Goal: Information Seeking & Learning: Find contact information

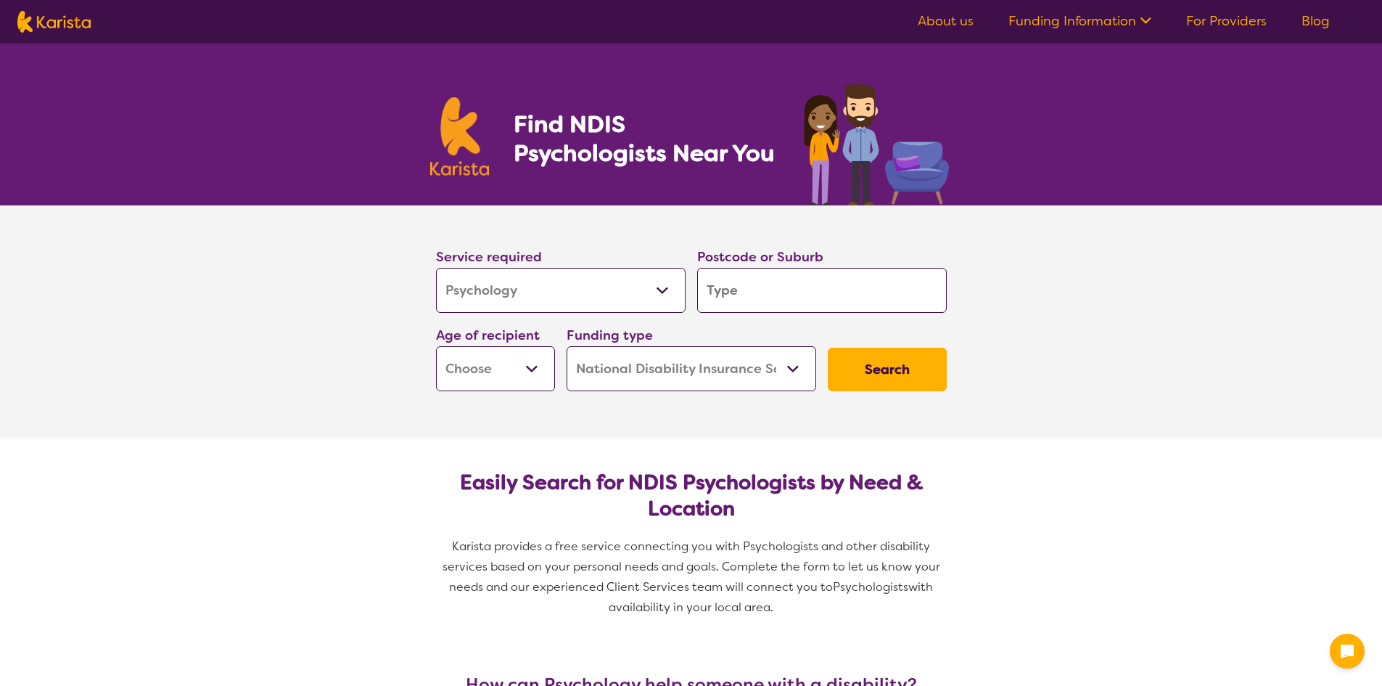
select select "Psychology"
select select "NDIS"
select select "Psychology"
select select "NDIS"
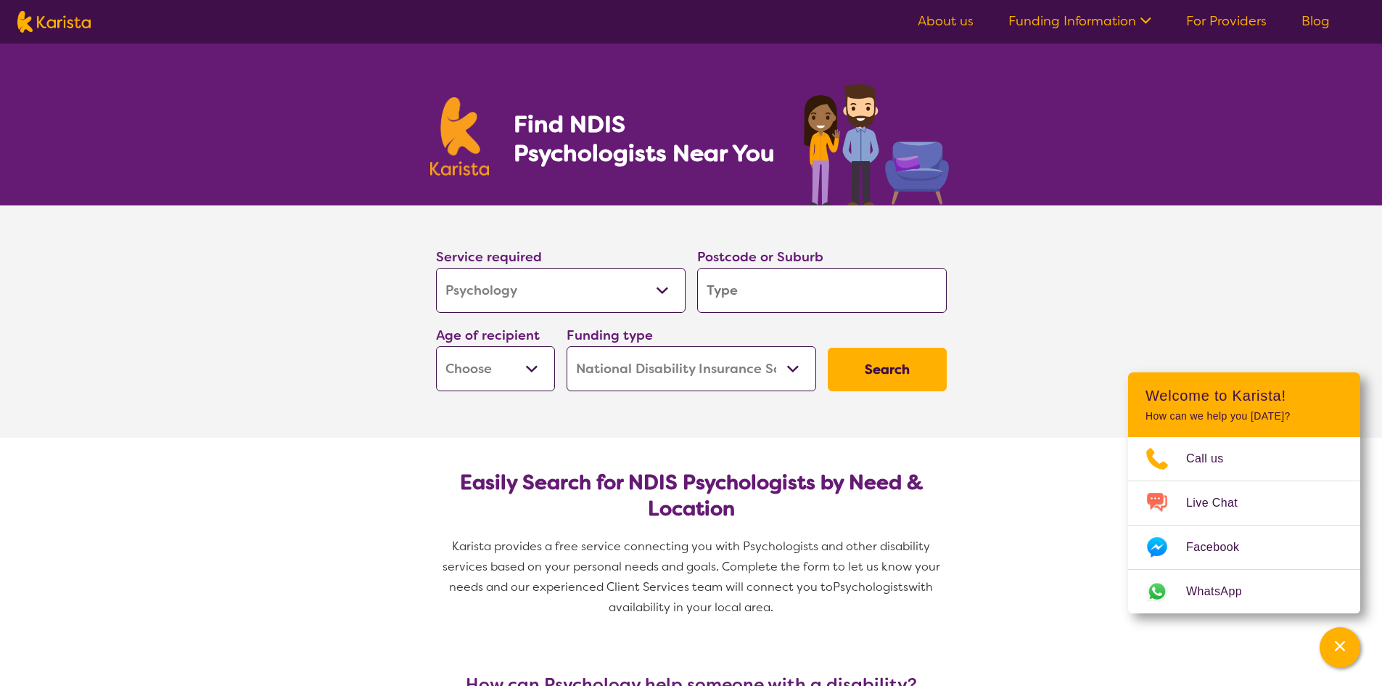
click at [1071, 306] on section "Service required Allied Health Assistant Assessment ([MEDICAL_DATA] or [MEDICAL…" at bounding box center [691, 321] width 1382 height 232
click at [799, 310] on input "search" at bounding box center [822, 290] width 250 height 45
type input "2"
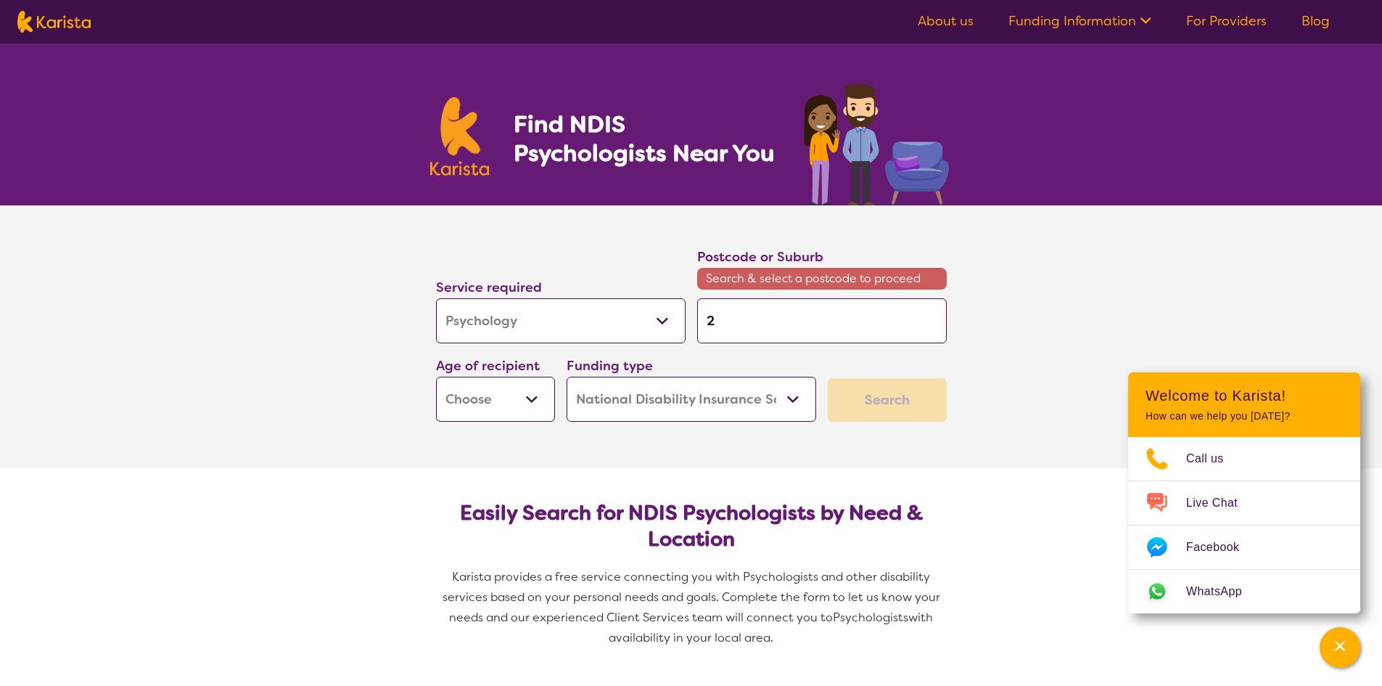
type input "25"
type input "255"
type input "2557"
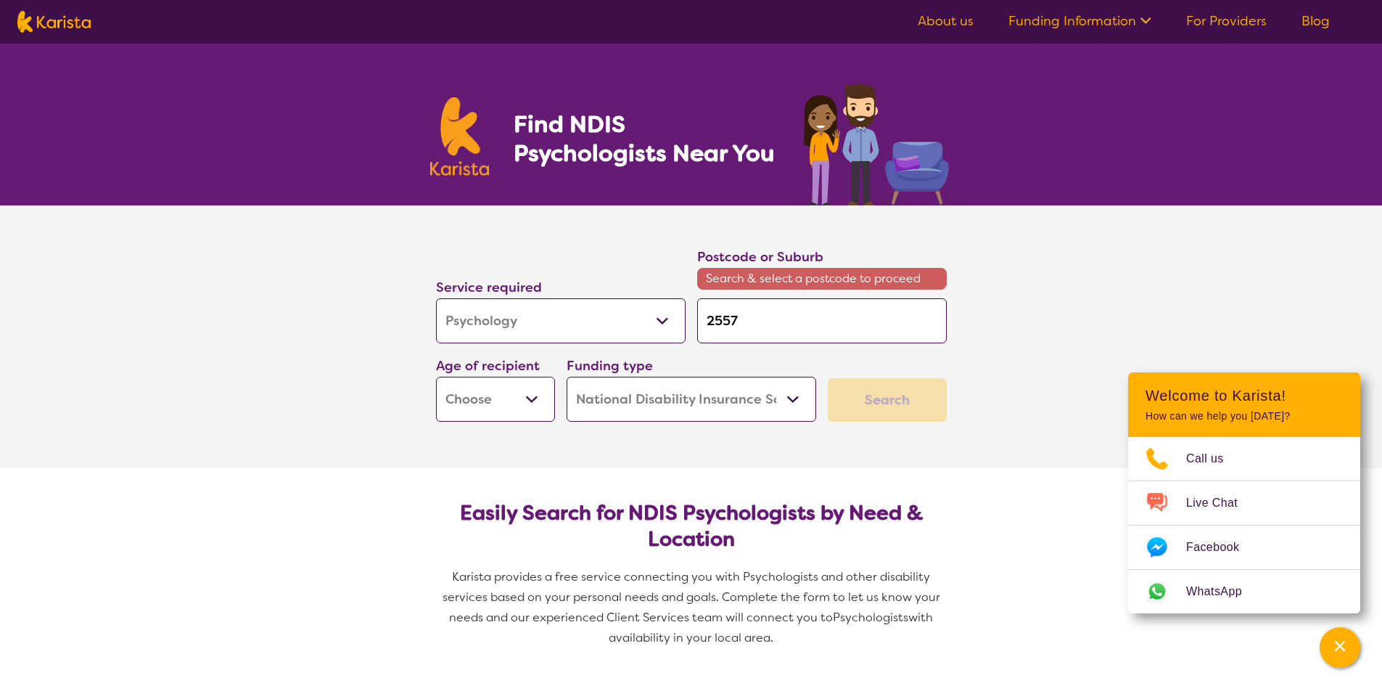
type input "2557"
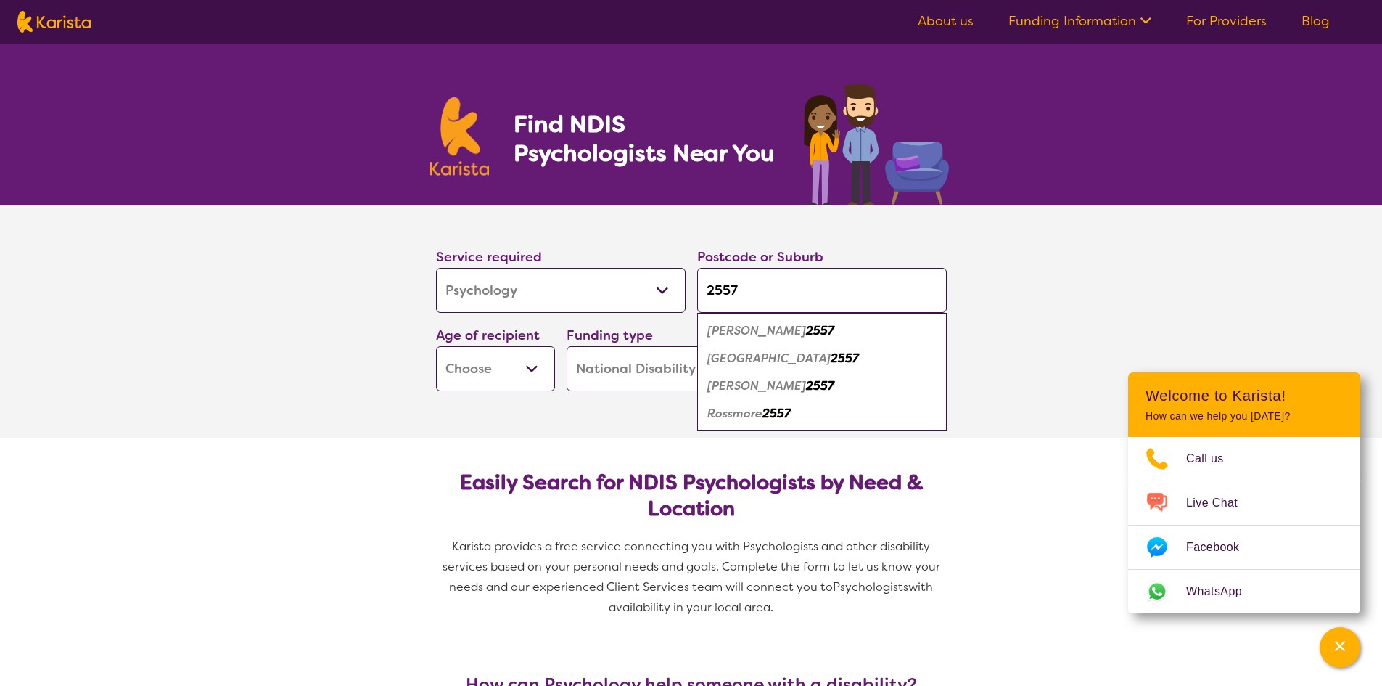
type input "2557"
click at [797, 360] on em "[GEOGRAPHIC_DATA]" at bounding box center [768, 357] width 123 height 15
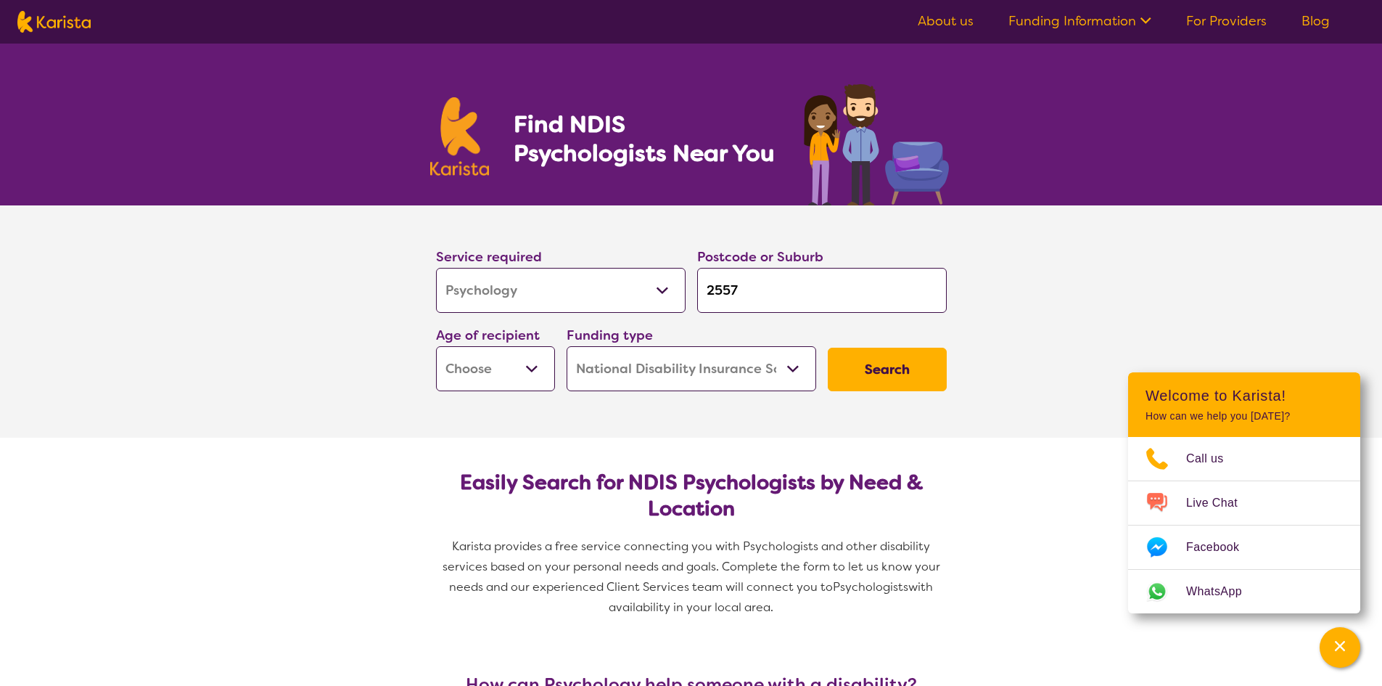
click at [505, 379] on select "Early Childhood - 0 to 9 Child - 10 to 11 Adolescent - 12 to 17 Adult - 18 to 6…" at bounding box center [495, 368] width 119 height 45
select select "EC"
click at [436, 346] on select "Early Childhood - 0 to 9 Child - 10 to 11 Adolescent - 12 to 17 Adult - 18 to 6…" at bounding box center [495, 368] width 119 height 45
select select "EC"
click at [660, 381] on select "Home Care Package (HCP) National Disability Insurance Scheme (NDIS) I don't know" at bounding box center [692, 368] width 250 height 45
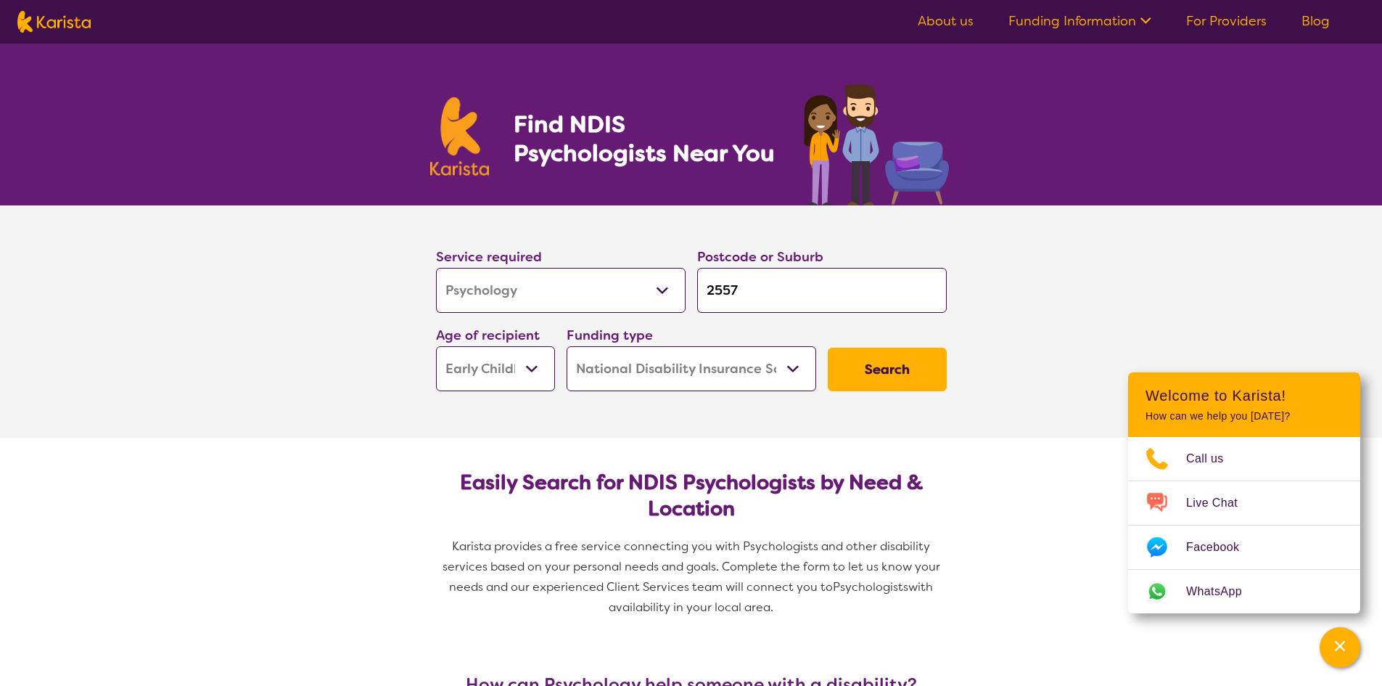
click at [876, 356] on button "Search" at bounding box center [887, 370] width 119 height 44
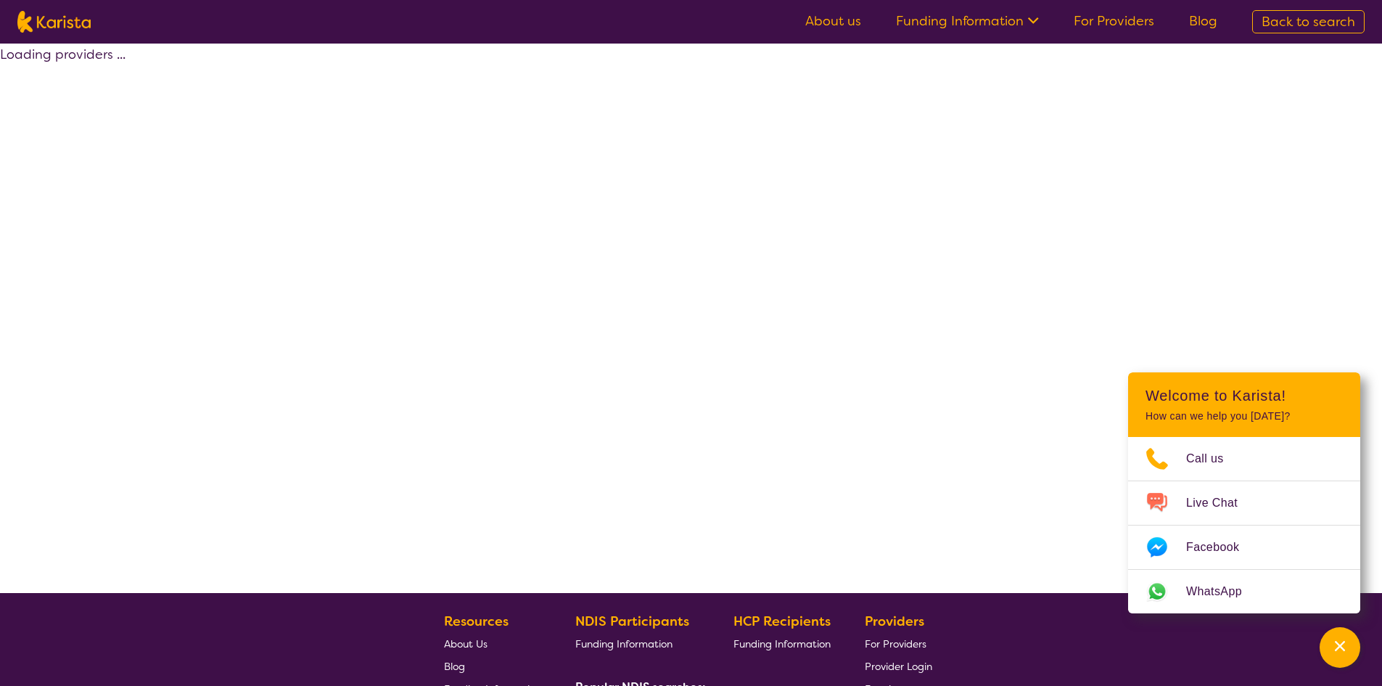
select select "by_score"
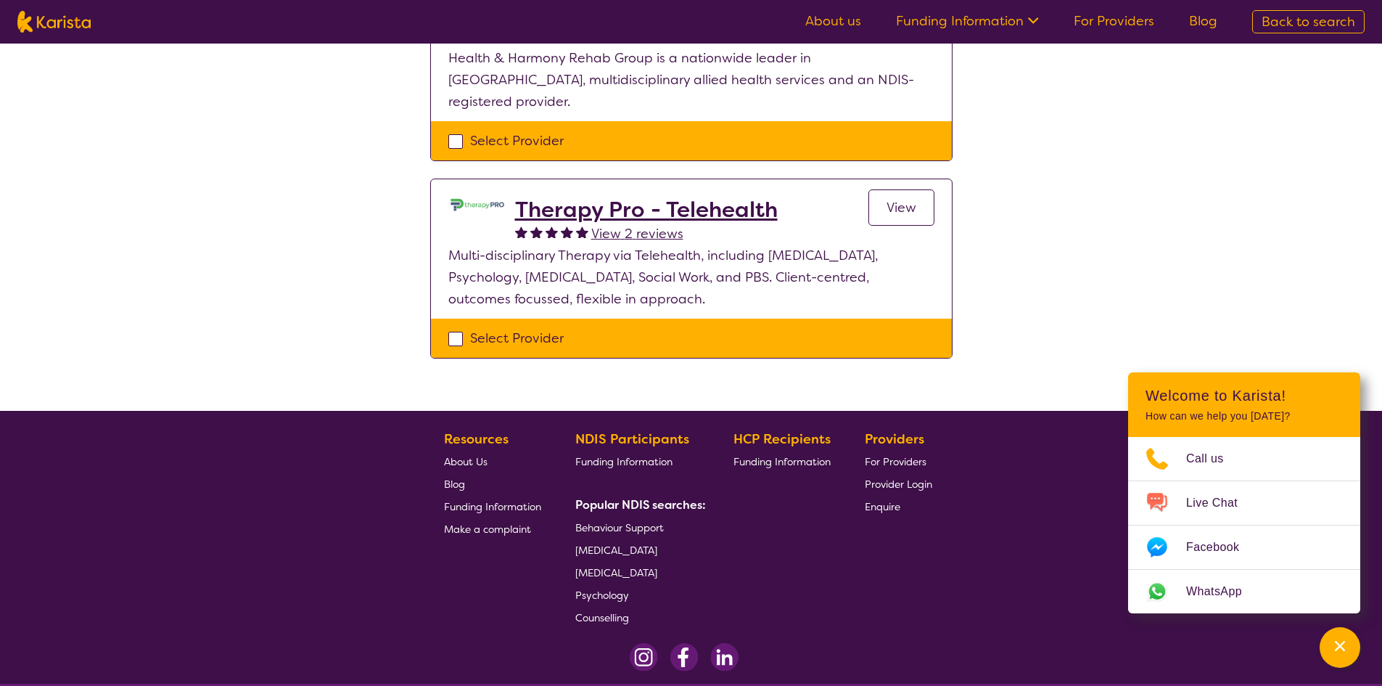
scroll to position [508, 0]
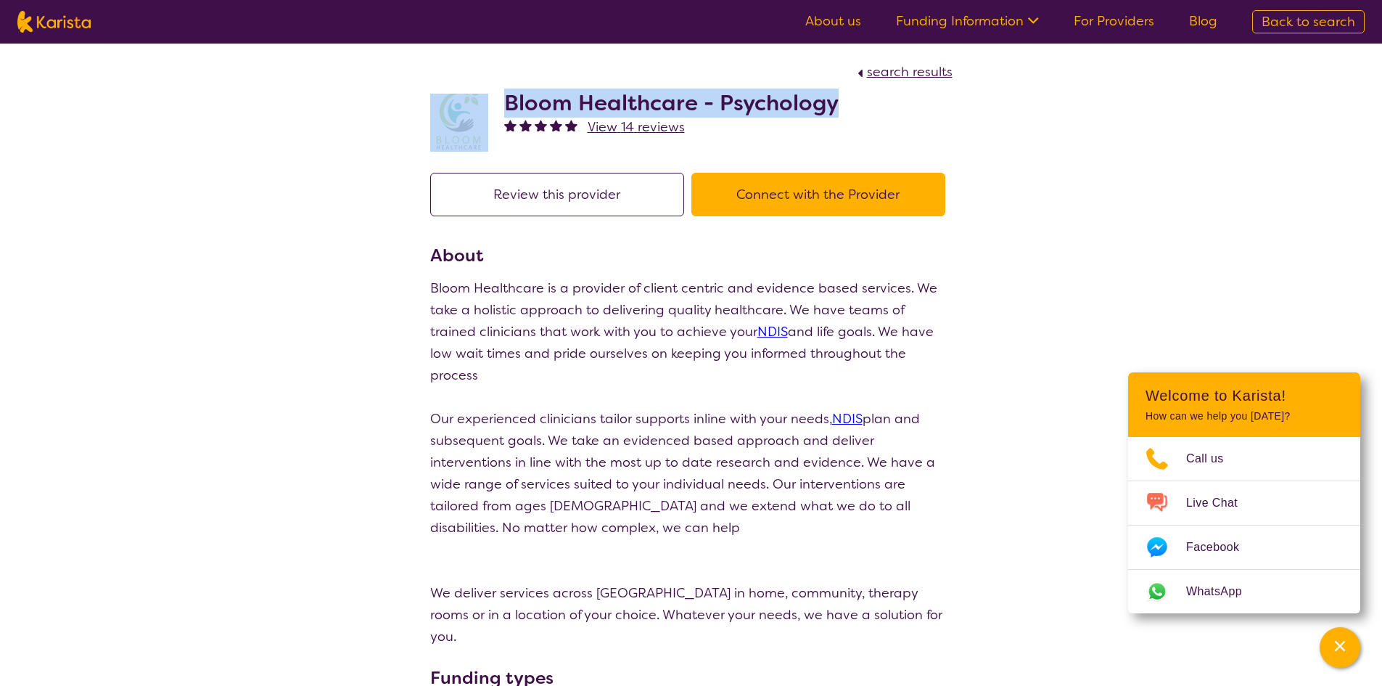
drag, startPoint x: 493, startPoint y: 99, endPoint x: 921, endPoint y: 96, distance: 427.4
click at [921, 96] on div "Bloom Healthcare - Psychology View 14 reviews" at bounding box center [691, 119] width 522 height 73
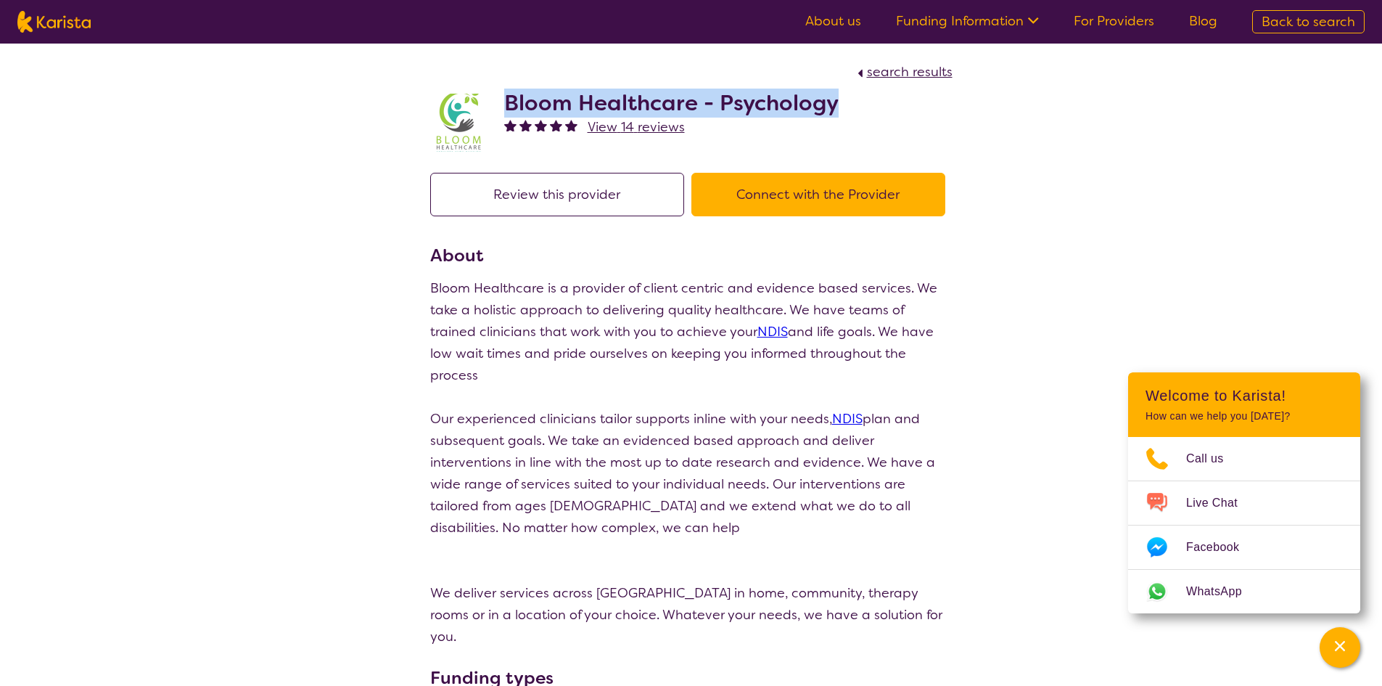
drag, startPoint x: 855, startPoint y: 112, endPoint x: 497, endPoint y: 98, distance: 358.0
click at [497, 98] on div "Bloom Healthcare - Psychology View 14 reviews" at bounding box center [691, 119] width 522 height 73
copy h2 "Bloom Healthcare - Psychology"
